Goal: Use online tool/utility: Utilize a website feature to perform a specific function

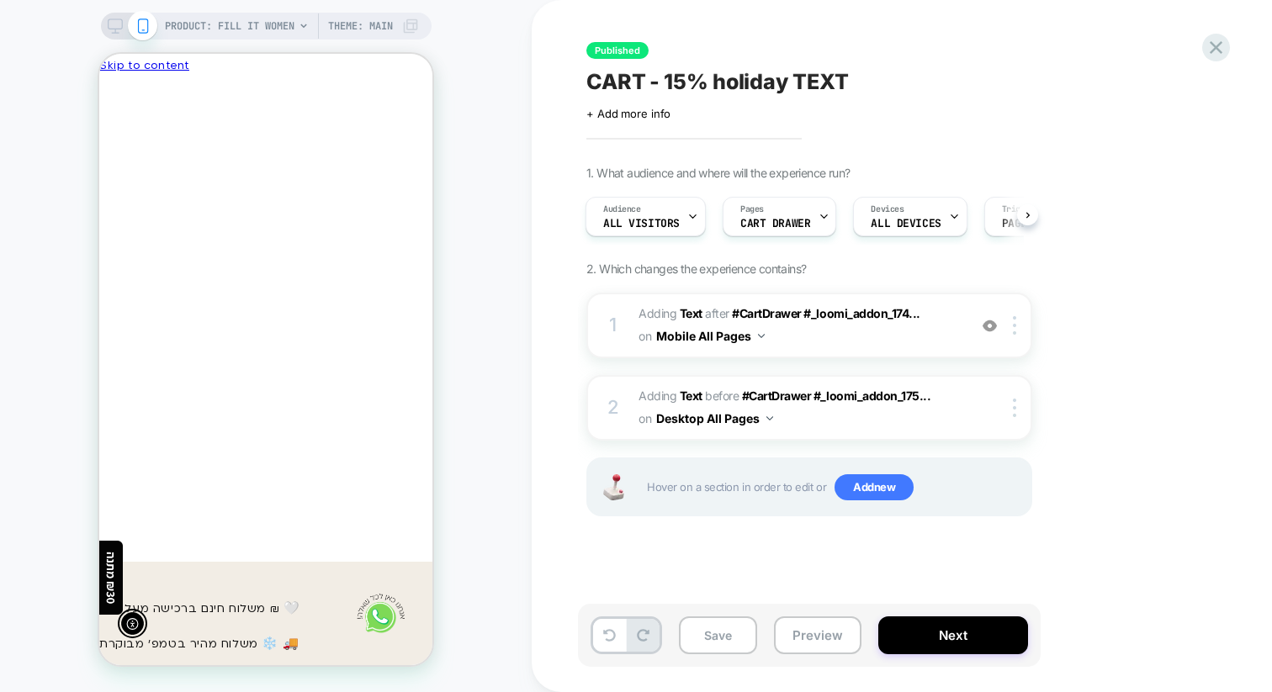
scroll to position [0, -246]
click at [263, 29] on span "PRODUCT: Fill it Women" at bounding box center [230, 26] width 130 height 27
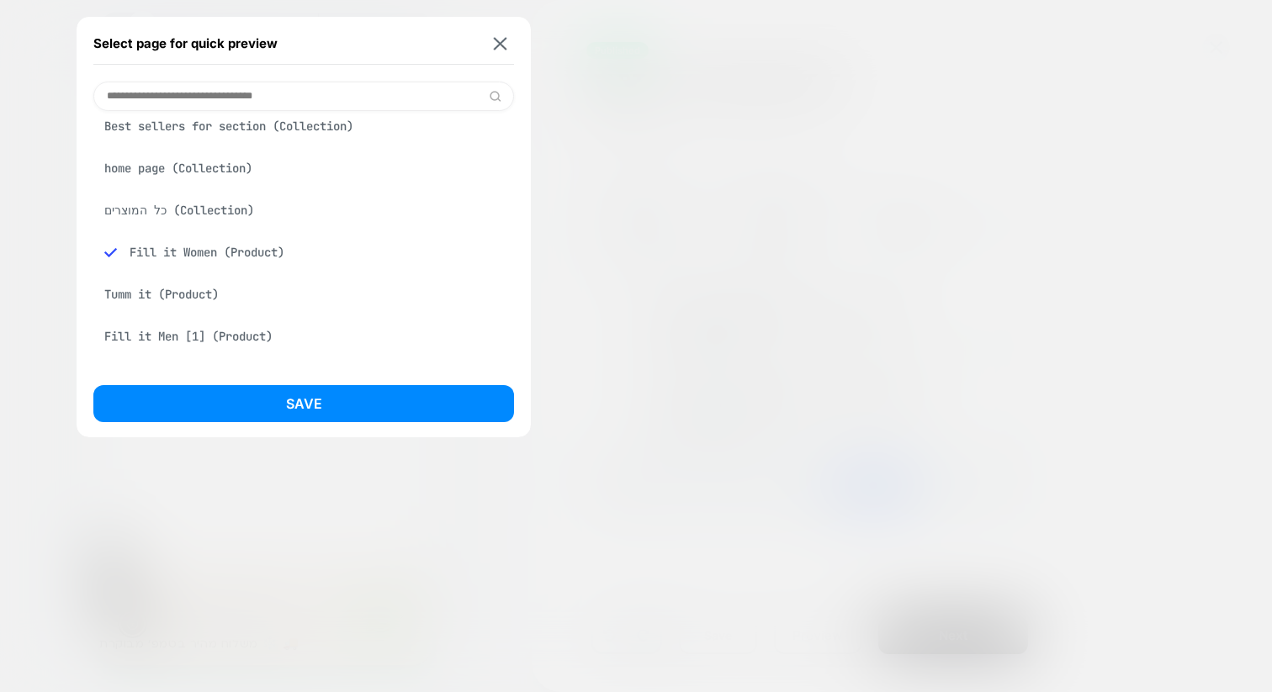
scroll to position [341, 0]
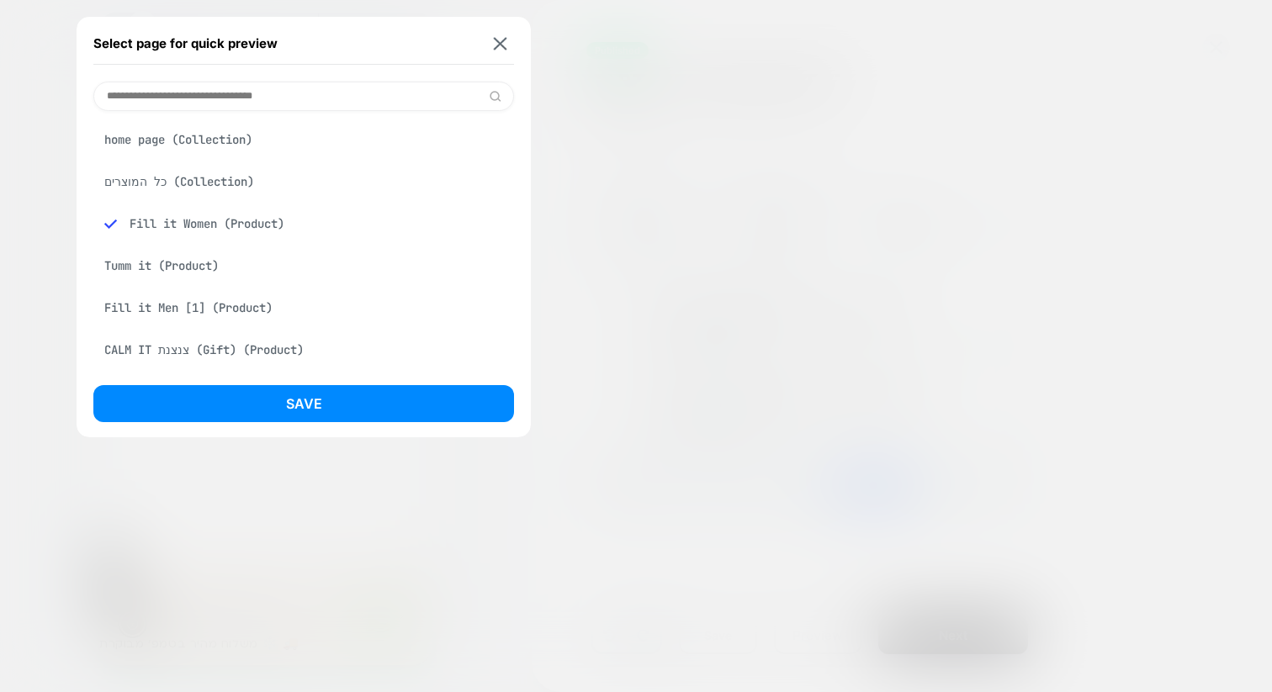
click at [574, 259] on div at bounding box center [636, 346] width 1272 height 692
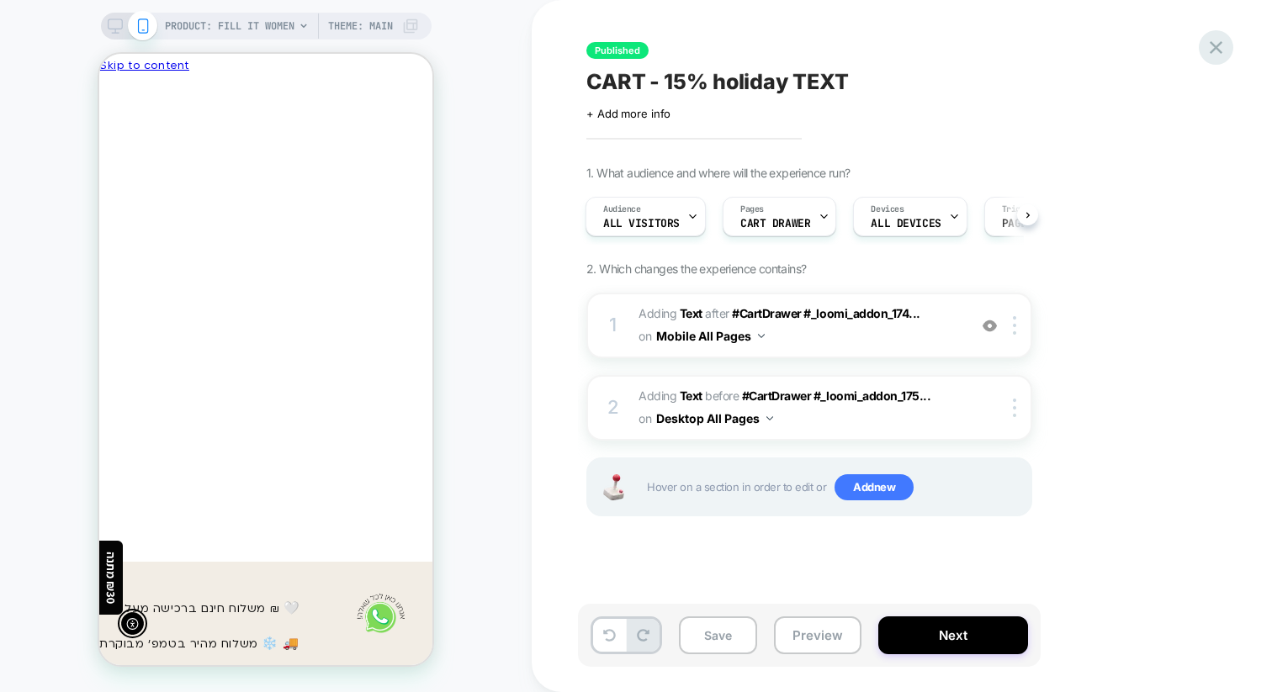
click at [1215, 50] on icon at bounding box center [1215, 47] width 23 height 23
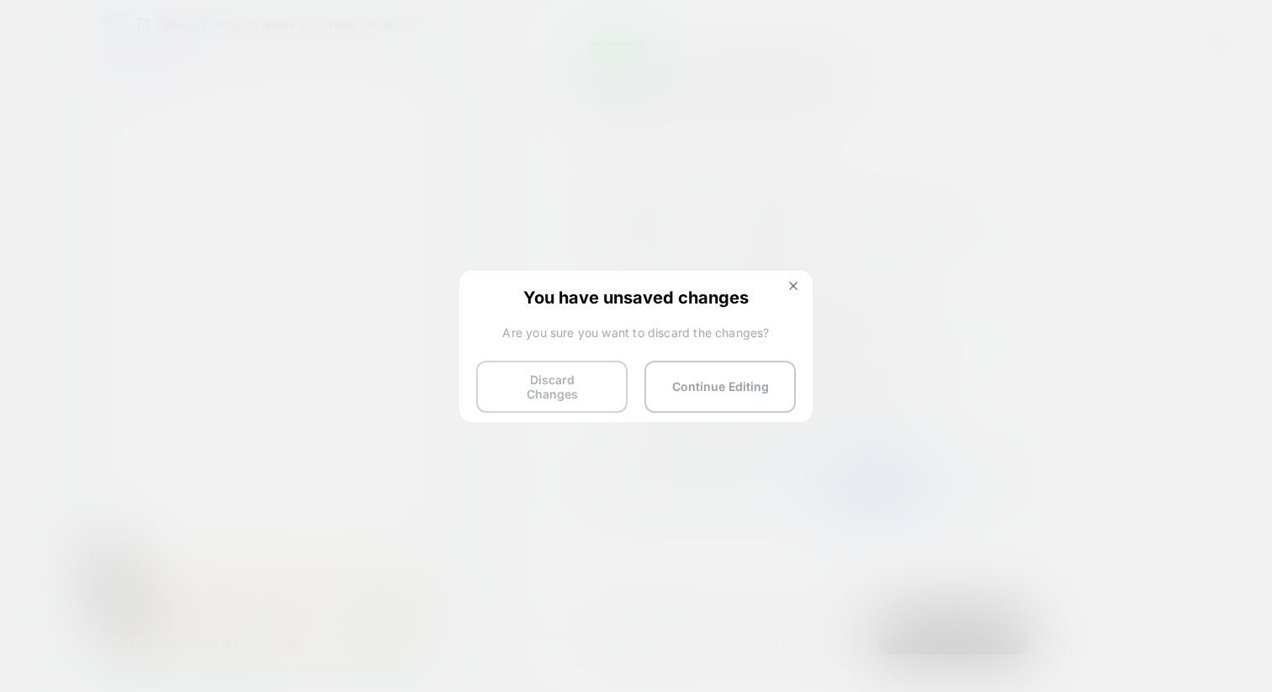
click at [526, 396] on button "Discard Changes" at bounding box center [551, 387] width 151 height 52
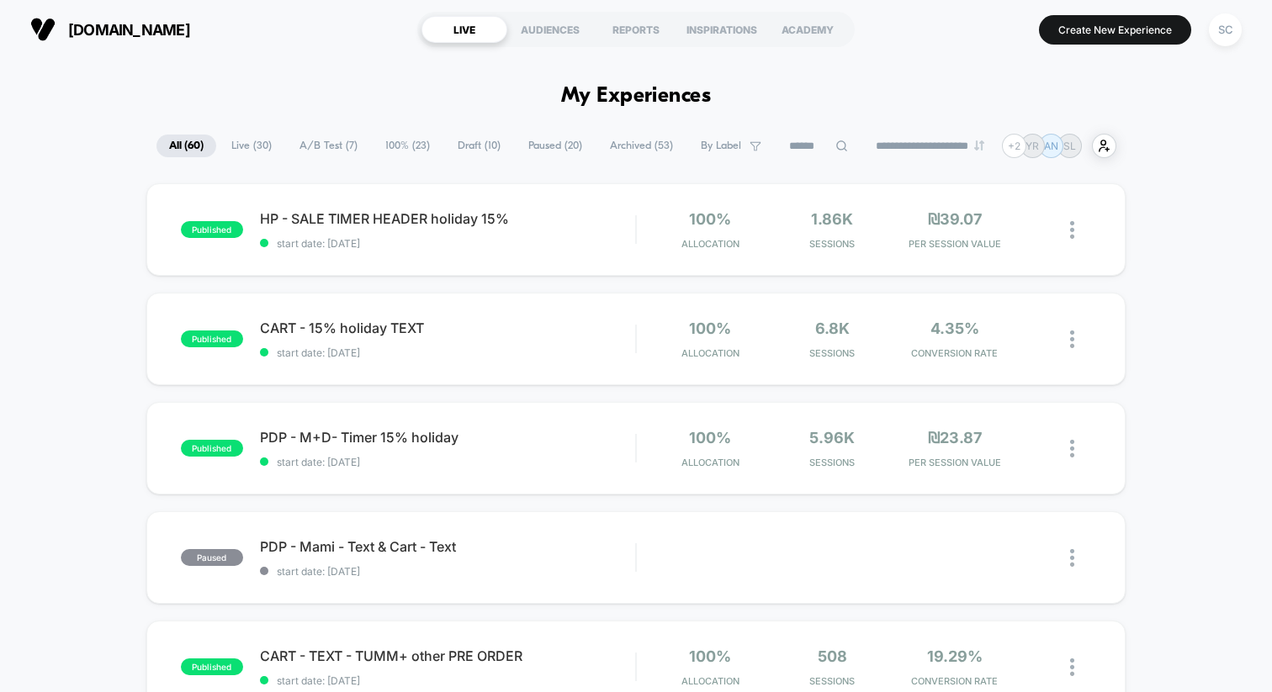
click at [140, 33] on span "theabrand.com" at bounding box center [129, 30] width 122 height 18
drag, startPoint x: 225, startPoint y: 26, endPoint x: 45, endPoint y: 20, distance: 180.1
click at [45, 20] on section "theabrand.com" at bounding box center [214, 29] width 379 height 42
copy button "theabrand.com"
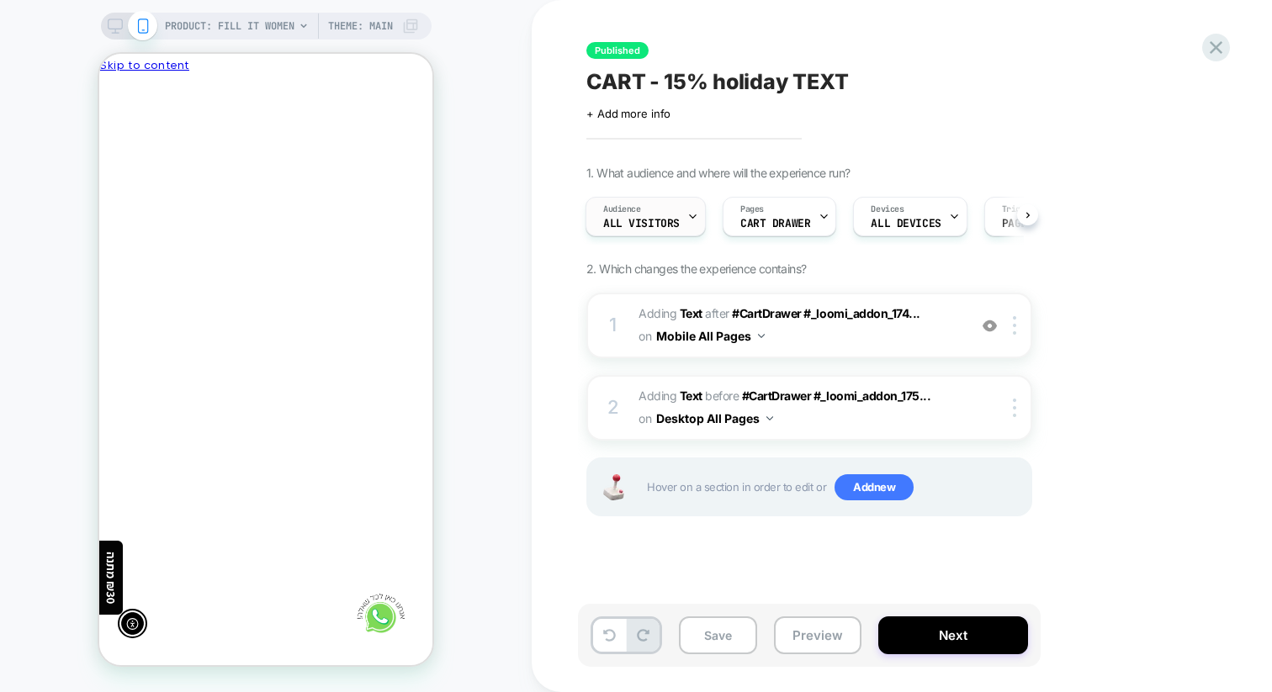
click at [664, 214] on div "Audience All Visitors" at bounding box center [641, 217] width 110 height 38
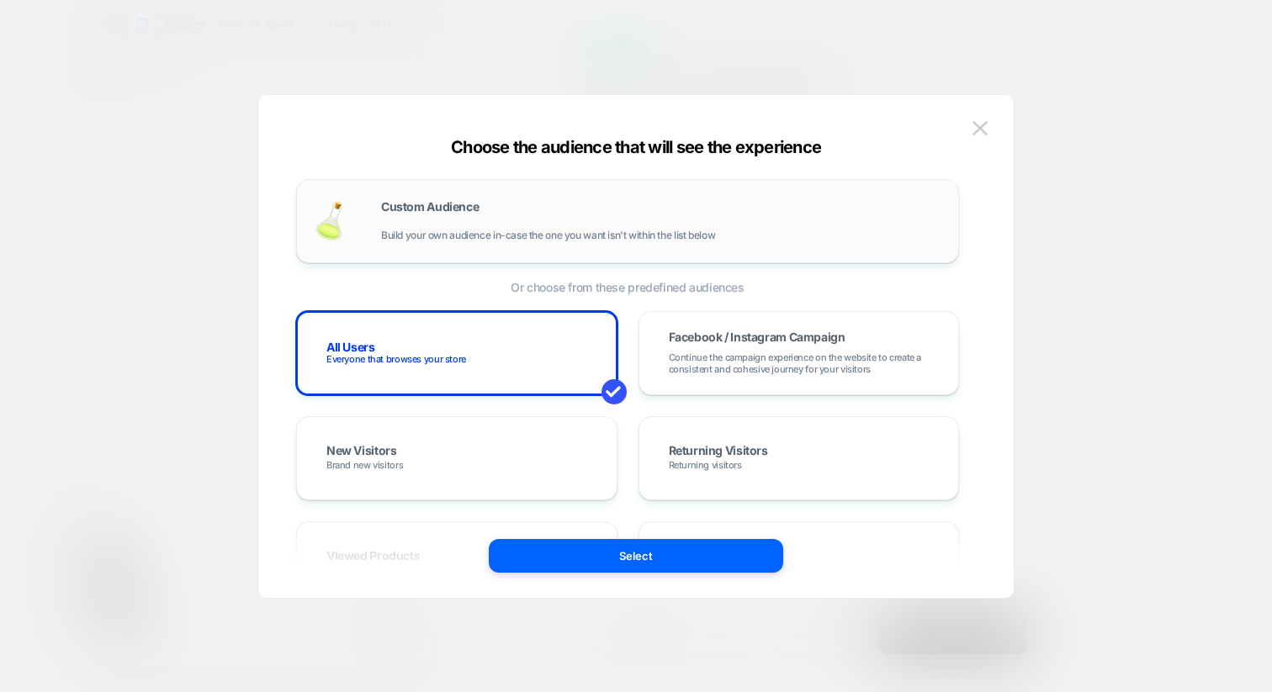
scroll to position [0, -246]
click at [1182, 208] on div at bounding box center [636, 346] width 1272 height 692
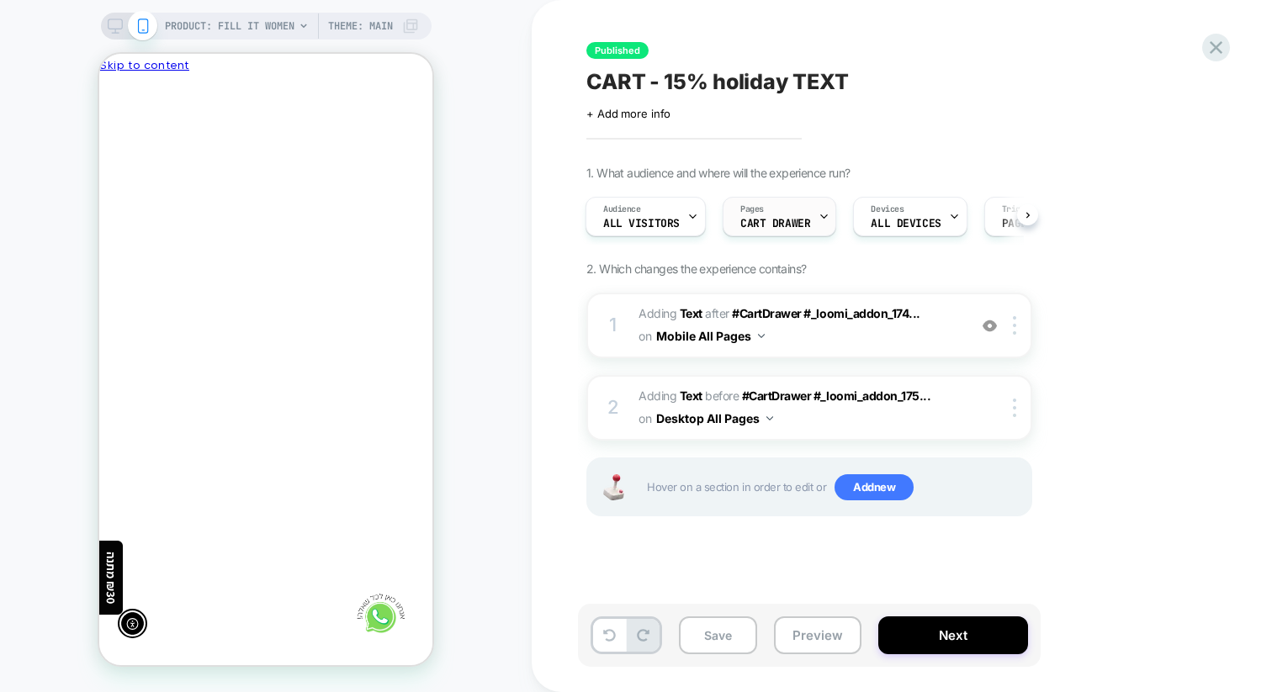
click at [744, 218] on span "CART DRAWER" at bounding box center [775, 224] width 70 height 12
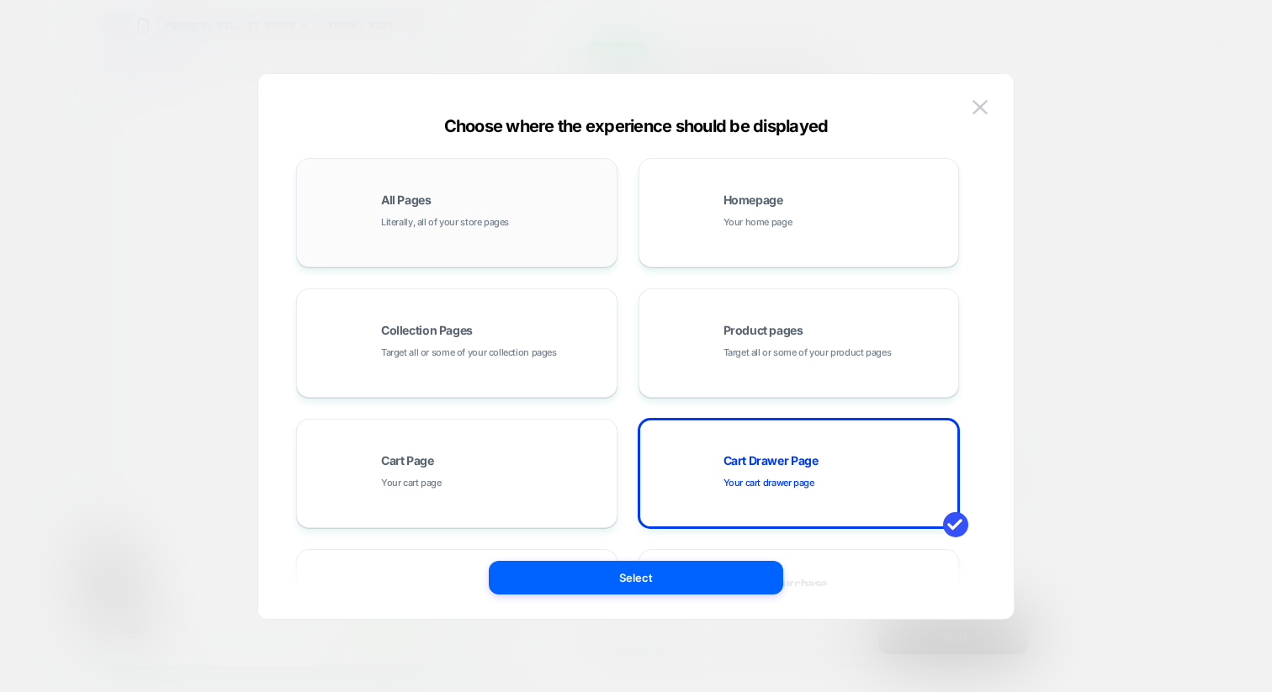
scroll to position [0, 0]
click at [495, 215] on span "Literally, all of your store pages" at bounding box center [445, 222] width 128 height 16
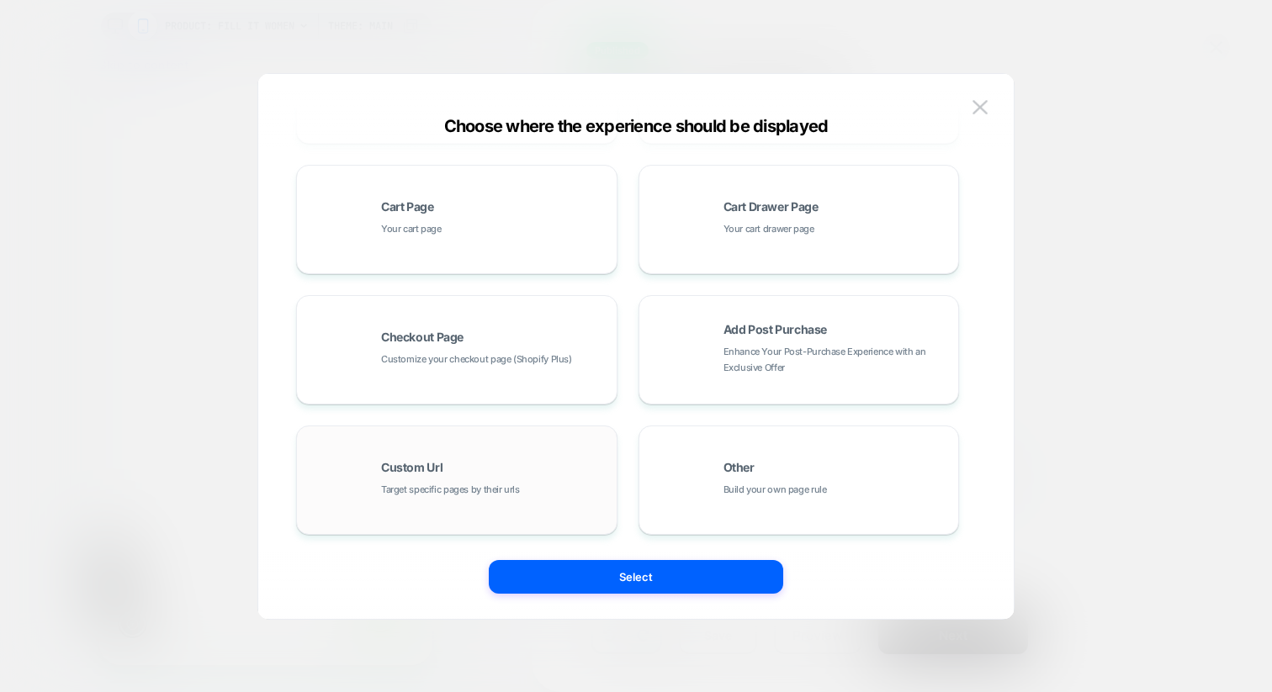
scroll to position [0, -246]
click at [462, 478] on div "Custom Url Target specific pages by their urls" at bounding box center [494, 480] width 227 height 36
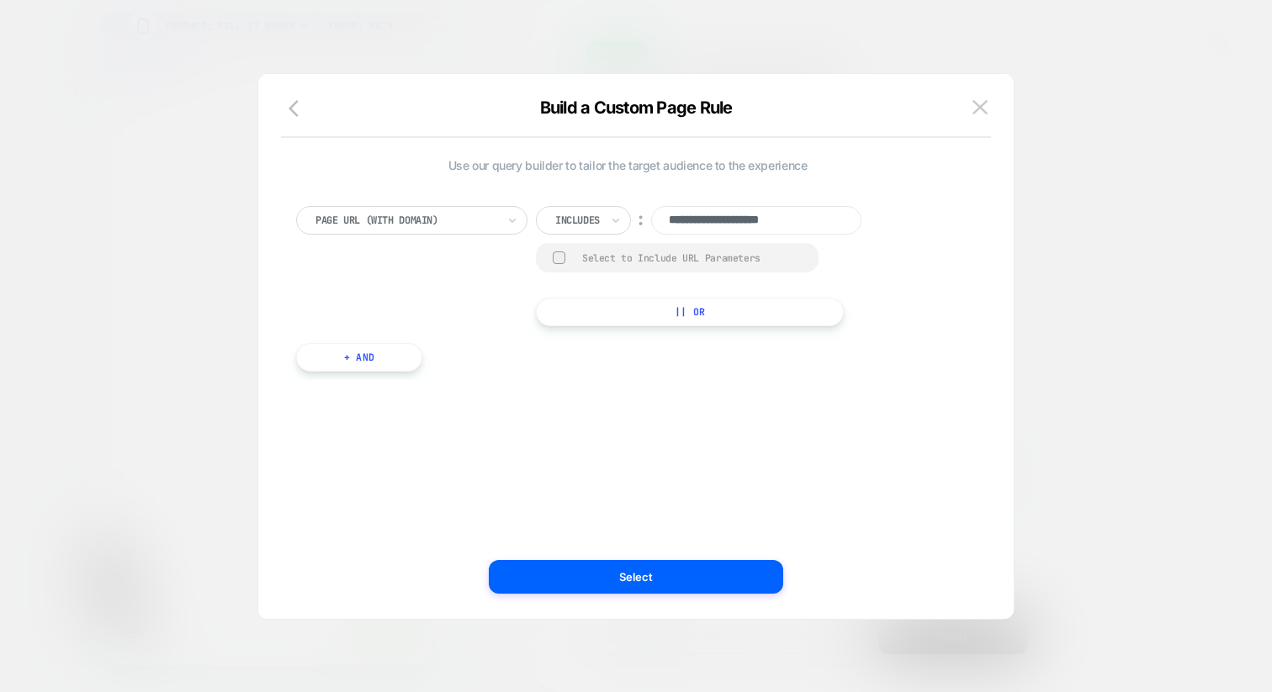
scroll to position [0, 0]
click at [581, 211] on div "Includes" at bounding box center [577, 220] width 48 height 19
click at [431, 237] on div "**********" at bounding box center [627, 266] width 663 height 120
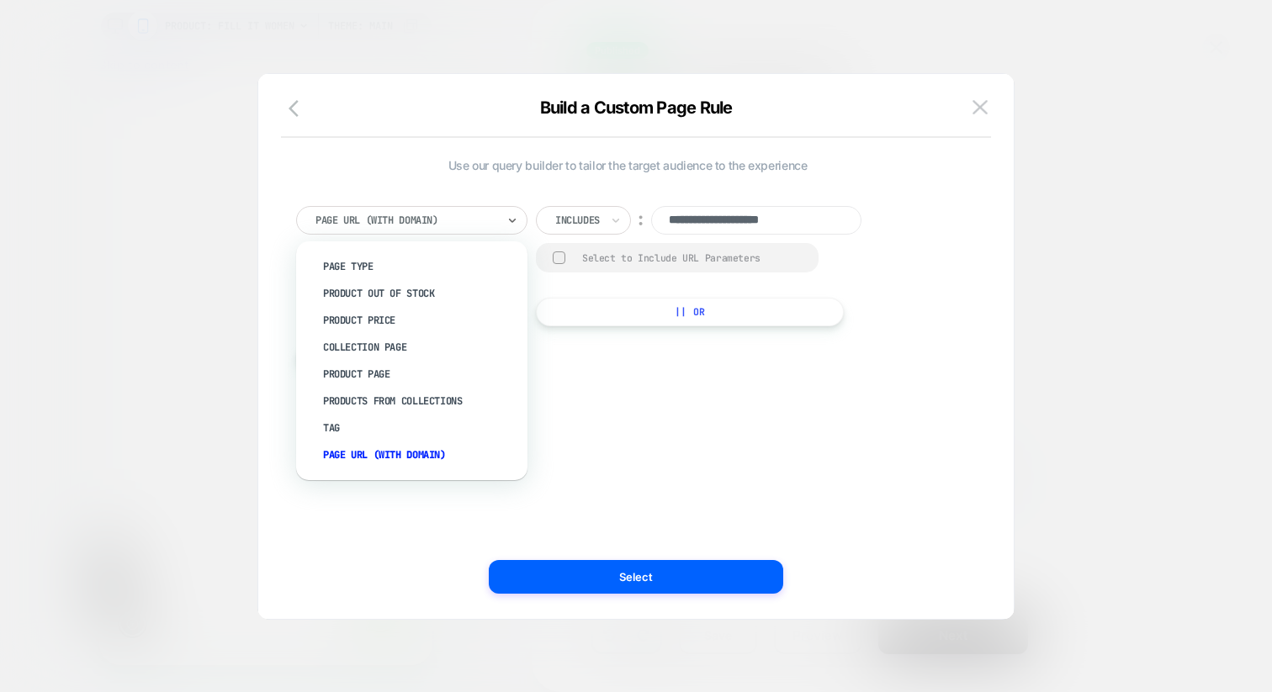
click at [431, 223] on div at bounding box center [405, 220] width 181 height 15
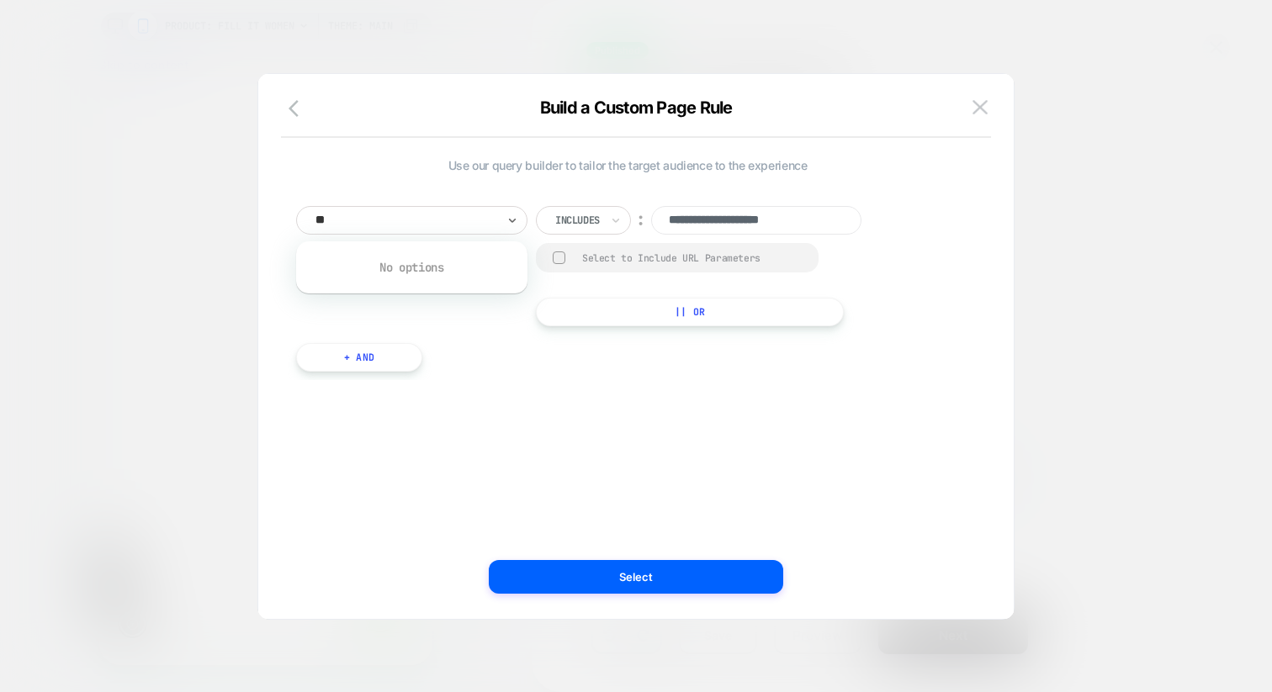
type input "*"
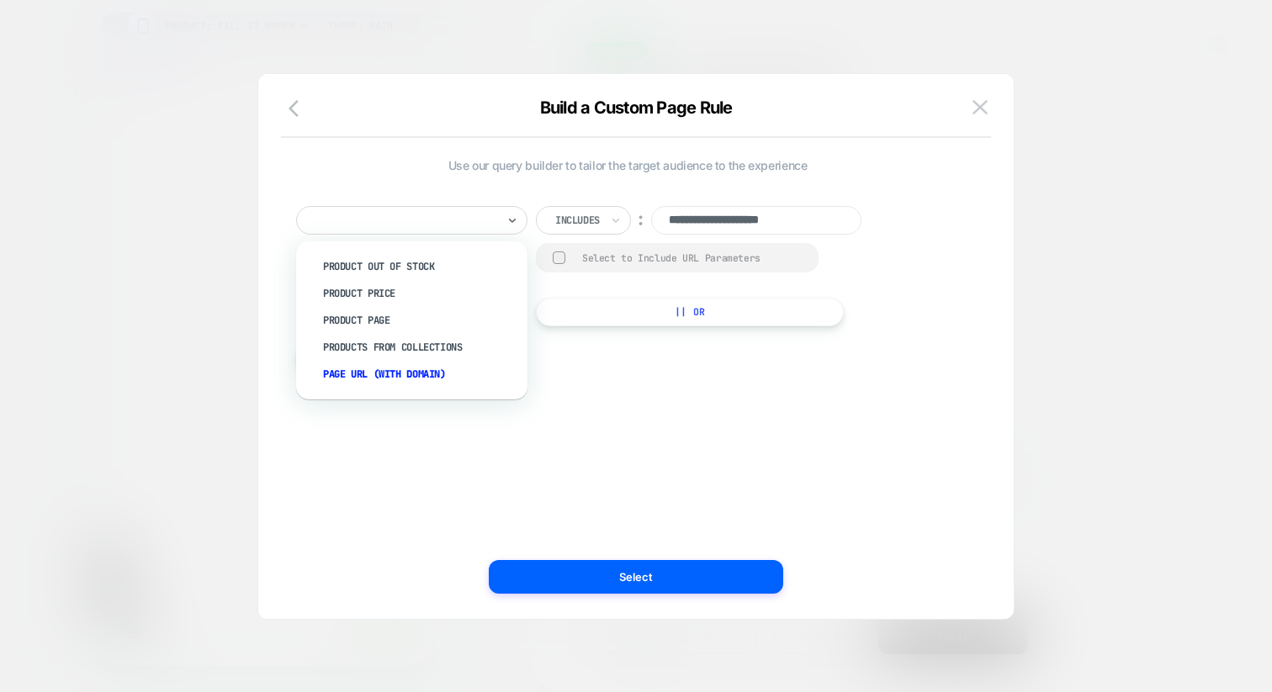
scroll to position [0, -246]
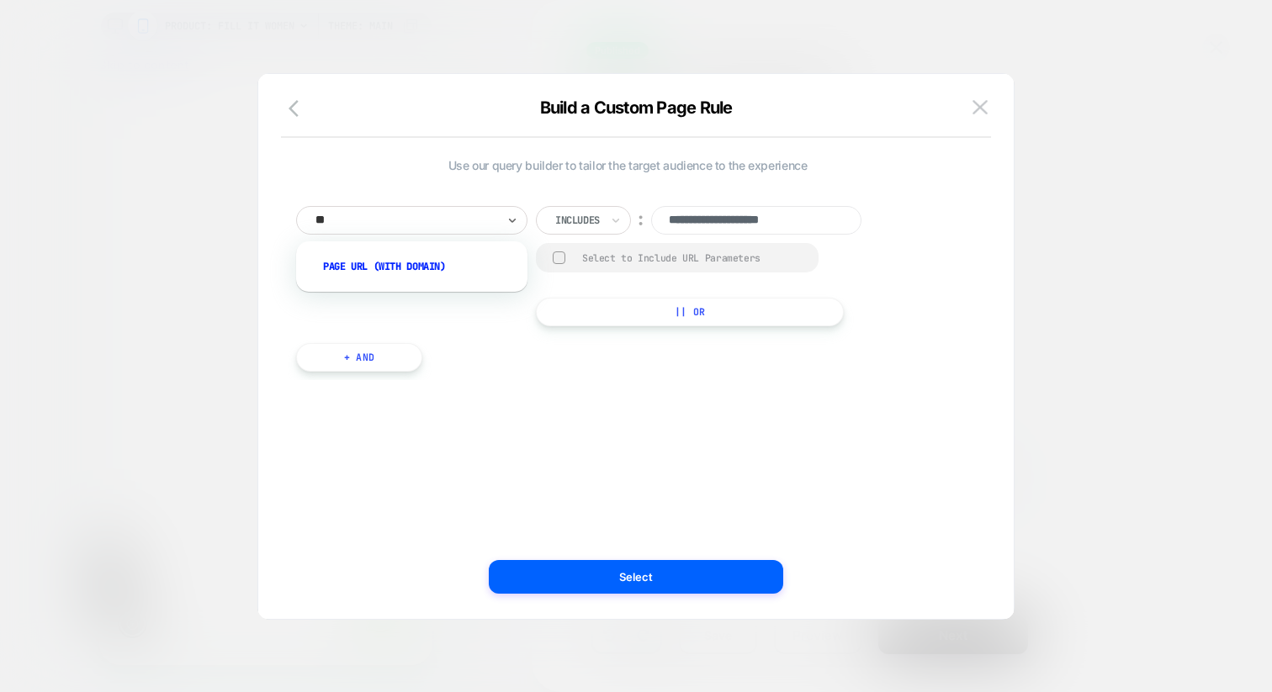
type input "**"
click at [1090, 173] on div at bounding box center [636, 346] width 1272 height 692
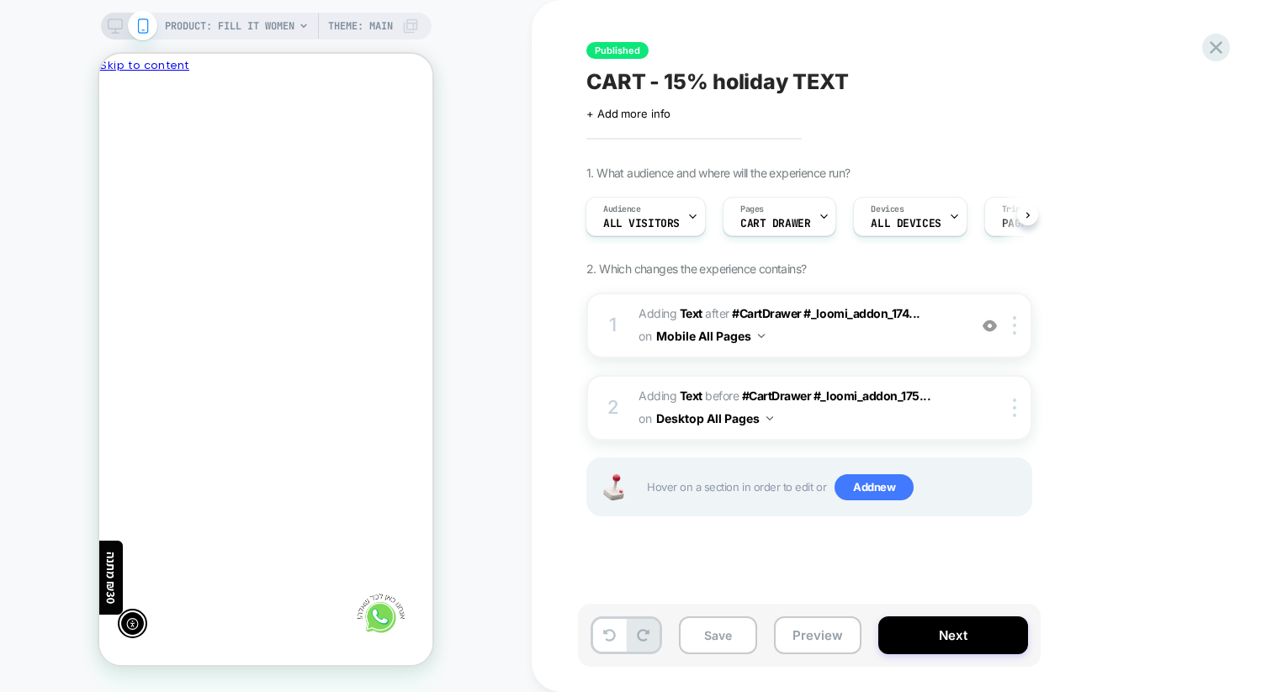
scroll to position [0, 0]
click at [671, 215] on div "Audience All Visitors" at bounding box center [641, 217] width 110 height 38
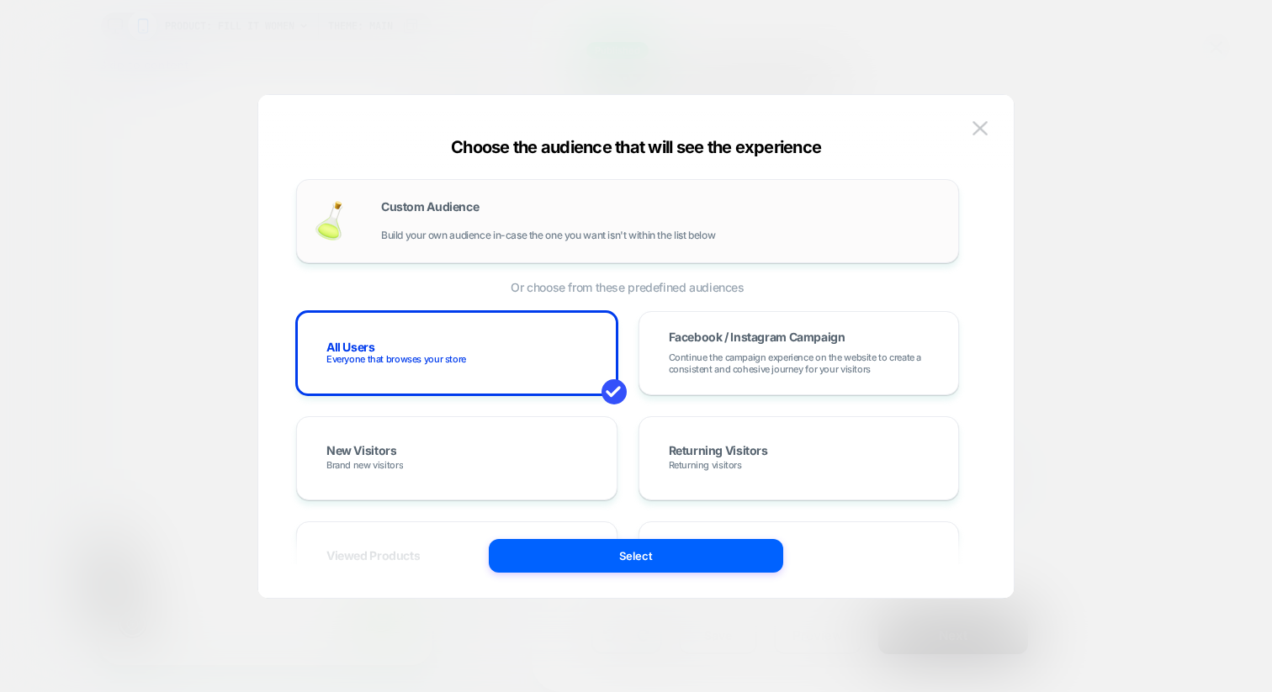
click at [449, 259] on div "Custom Audience Build your own audience in-case the one you want isn't within t…" at bounding box center [627, 221] width 663 height 84
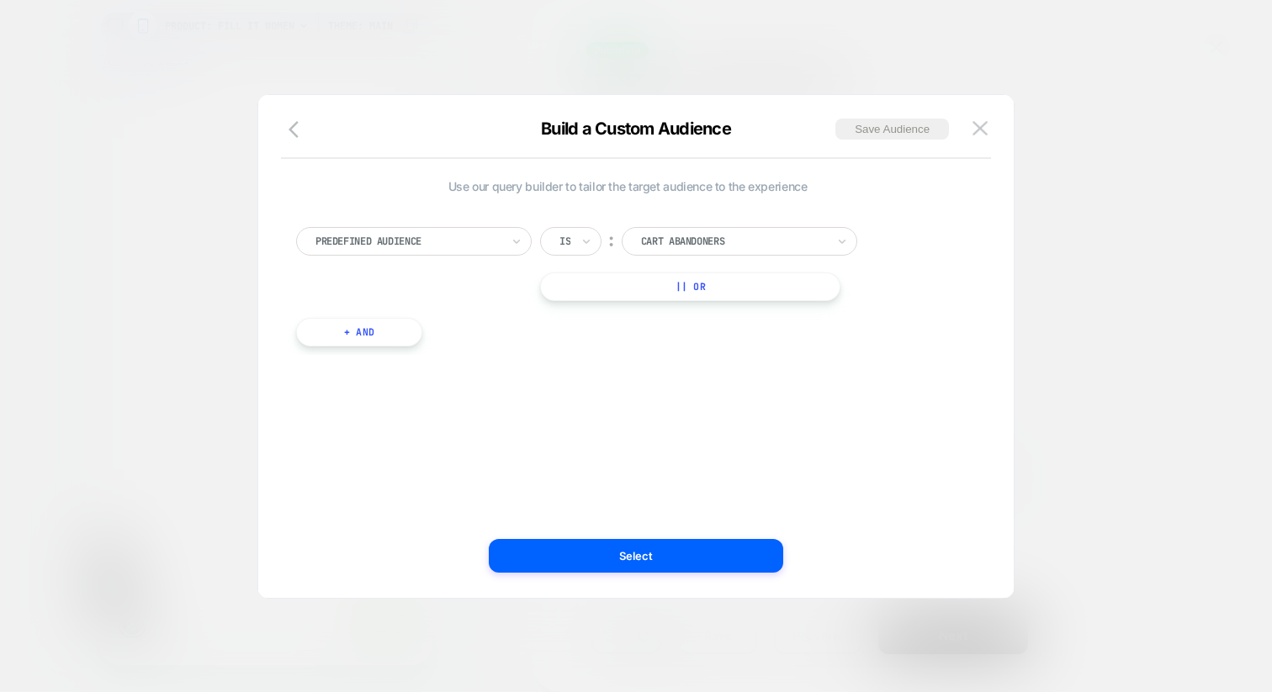
scroll to position [0, -246]
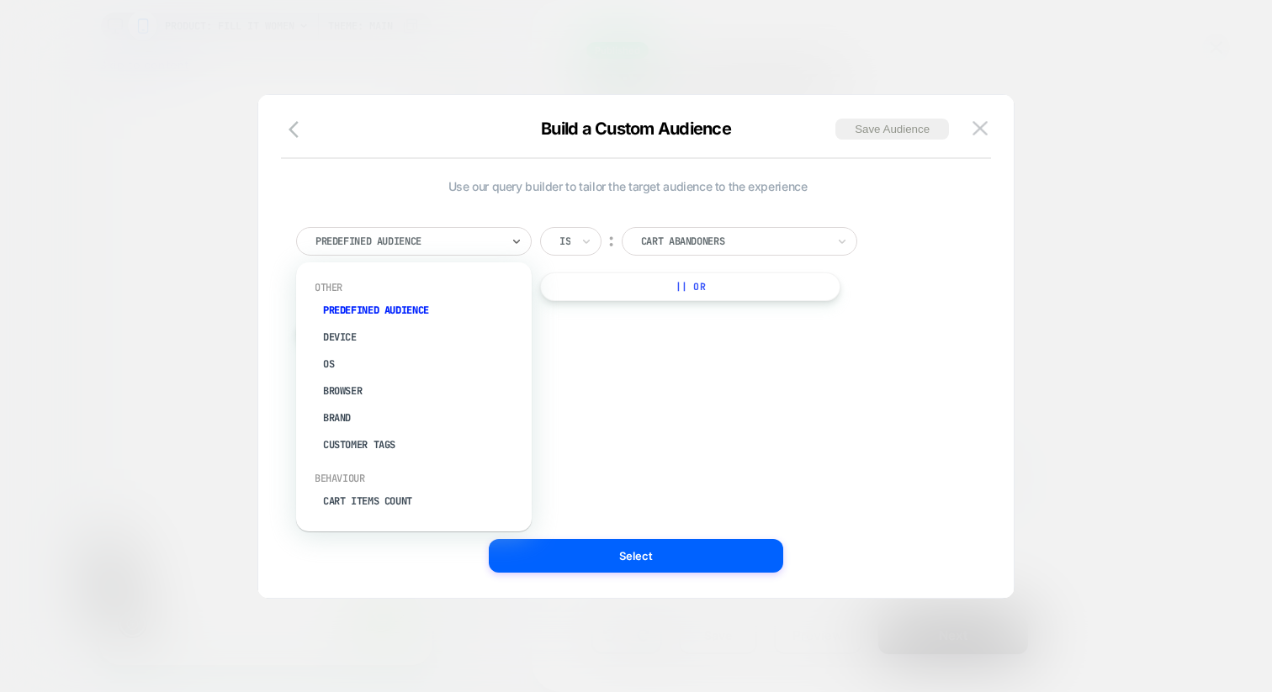
click at [426, 239] on div at bounding box center [407, 241] width 185 height 15
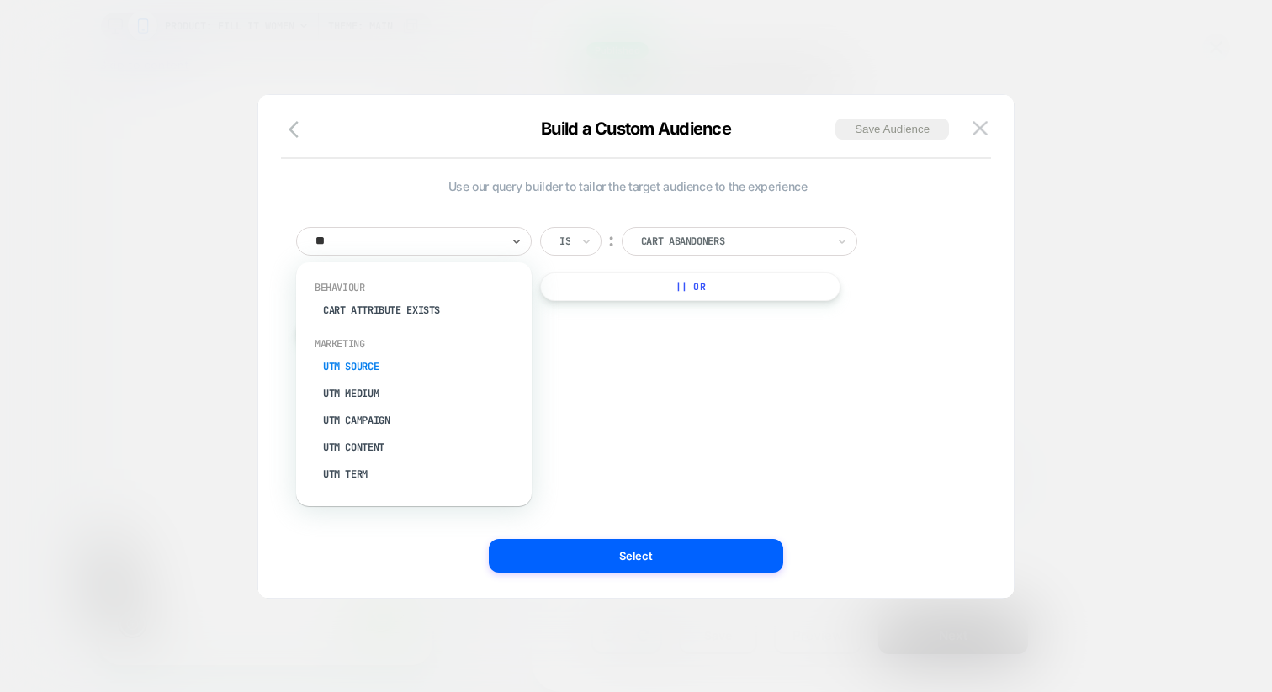
scroll to position [0, 0]
type input "*"
type input "****"
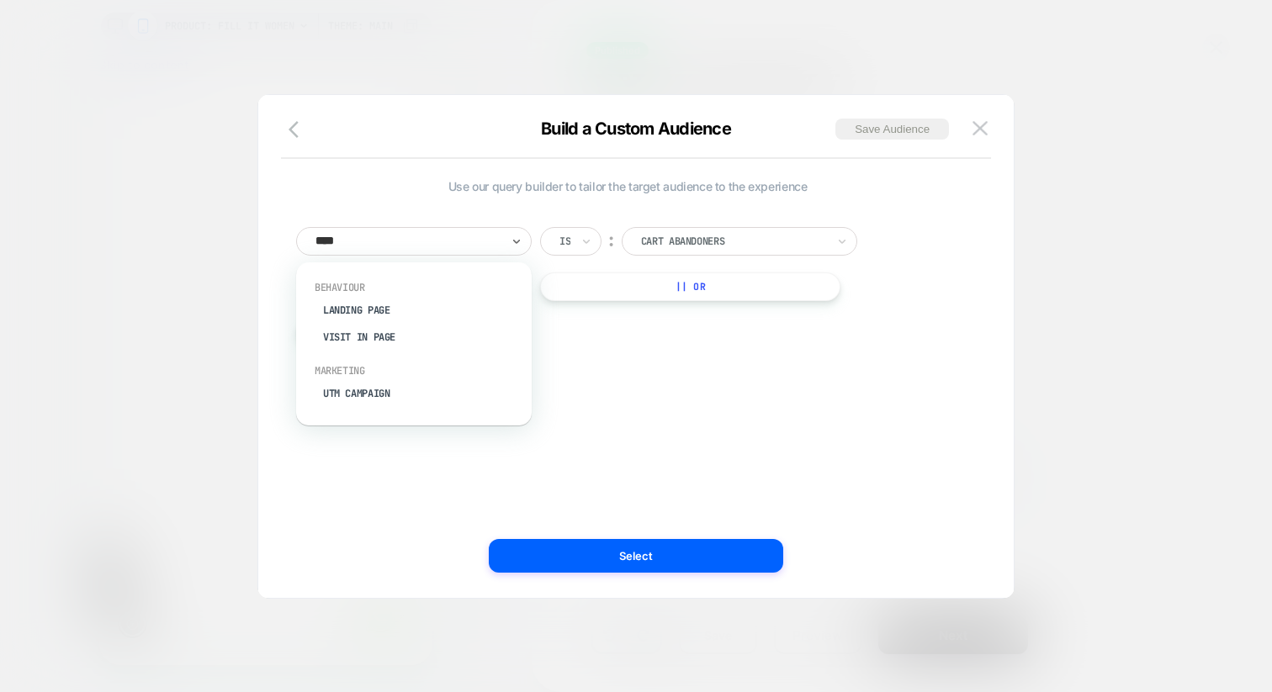
scroll to position [0, -246]
click at [380, 311] on div "Landing Page" at bounding box center [422, 310] width 219 height 27
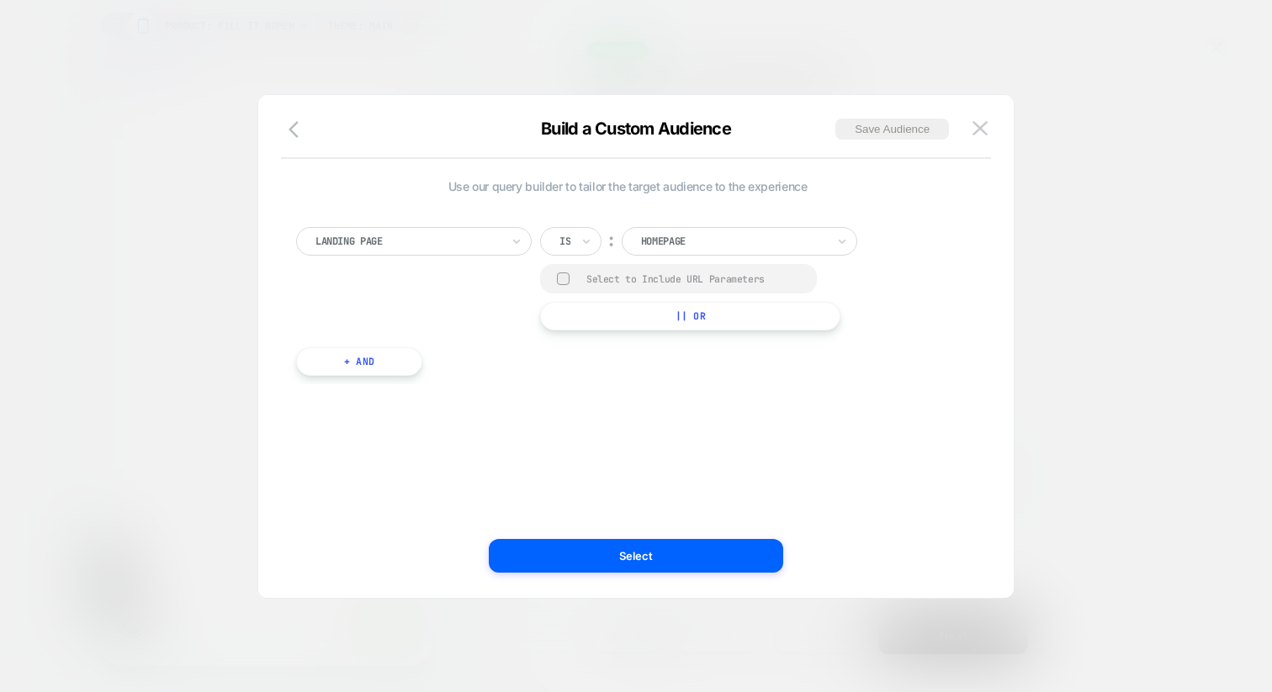
click at [565, 239] on input "text" at bounding box center [562, 241] width 7 height 15
click at [569, 365] on div "Not contains" at bounding box center [611, 368] width 109 height 27
click at [730, 242] on input "**********" at bounding box center [782, 239] width 210 height 24
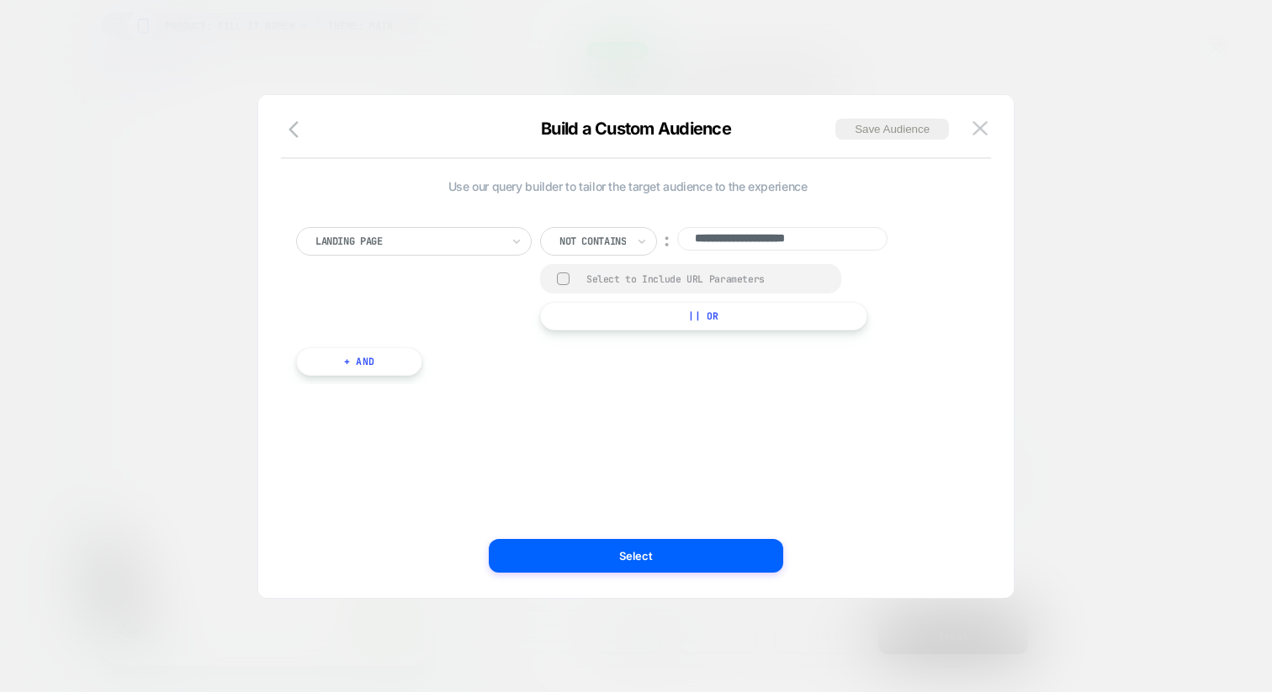
click at [730, 242] on input "**********" at bounding box center [782, 239] width 210 height 24
click at [852, 241] on input "**********" at bounding box center [782, 239] width 210 height 24
paste input
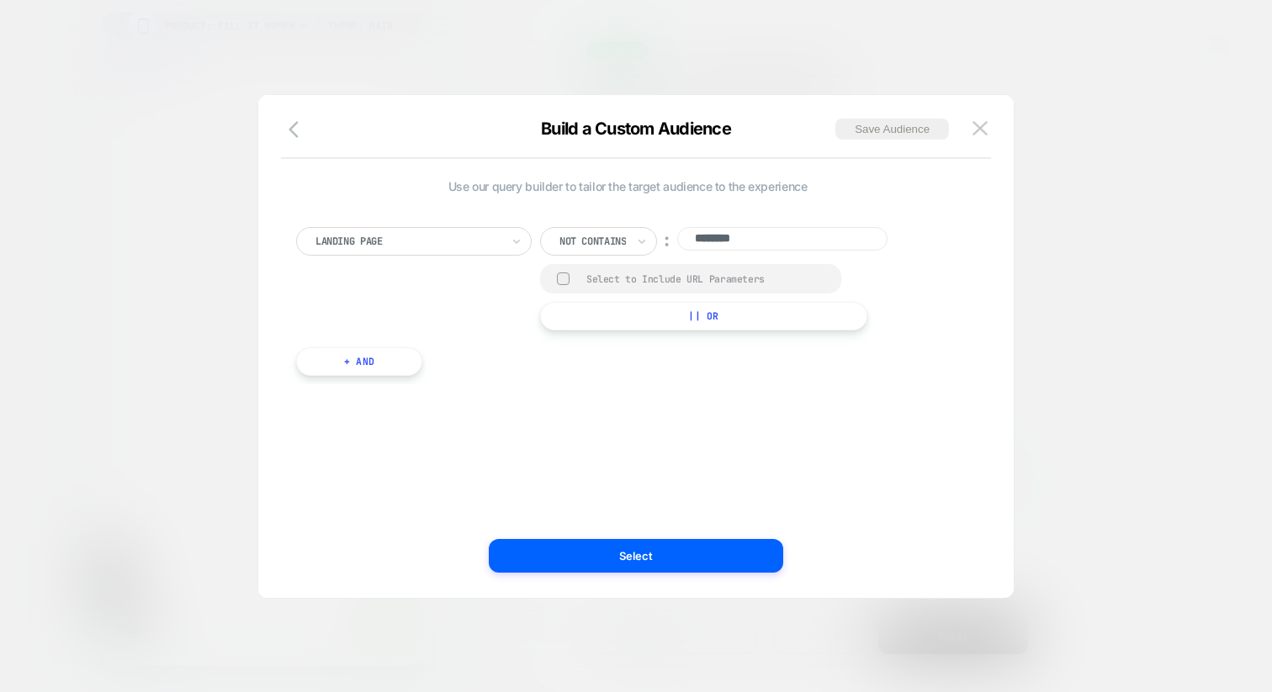
scroll to position [0, 0]
drag, startPoint x: 706, startPoint y: 240, endPoint x: 692, endPoint y: 240, distance: 14.3
click at [692, 240] on input "********" at bounding box center [782, 239] width 210 height 24
type input "*******"
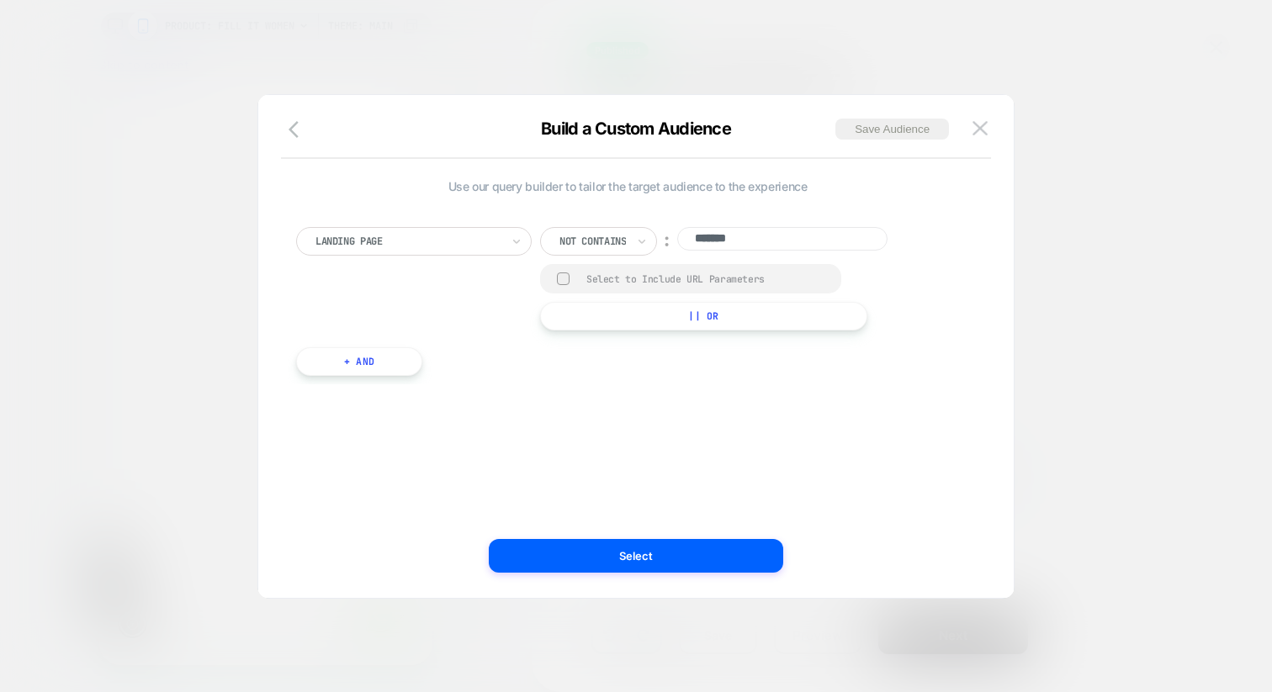
click at [1173, 237] on div at bounding box center [636, 346] width 1272 height 692
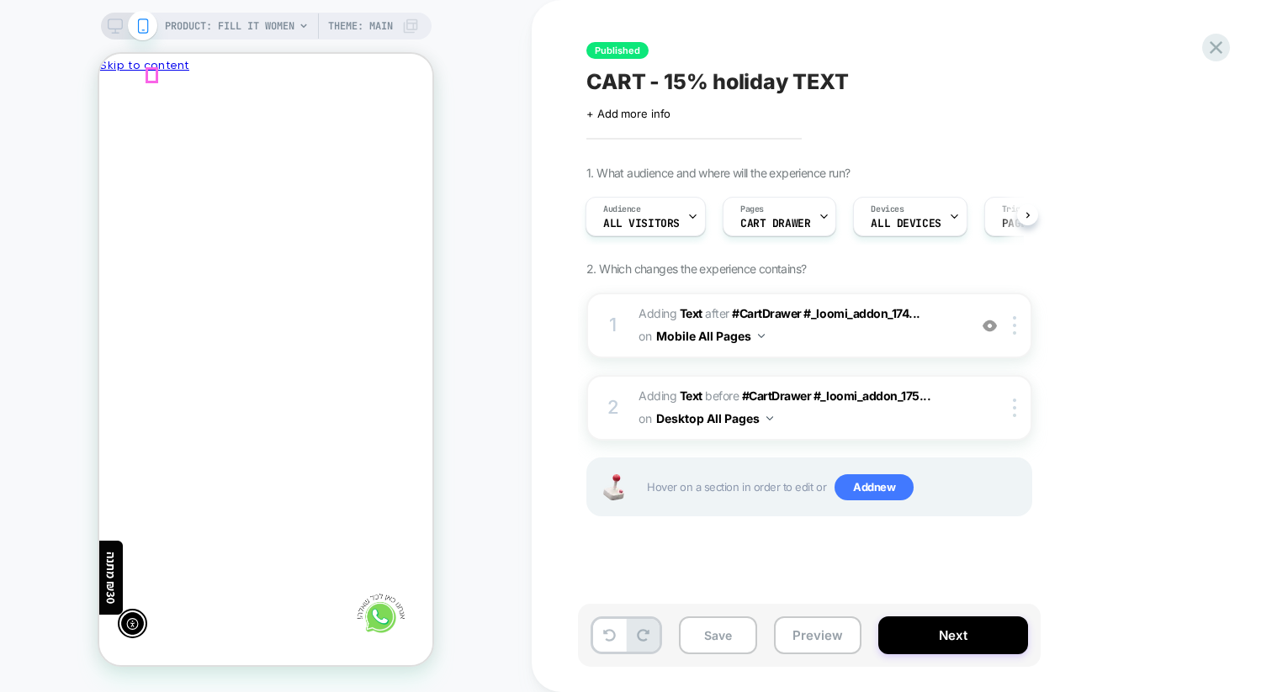
scroll to position [0, 0]
